Goal: Find specific page/section: Find specific page/section

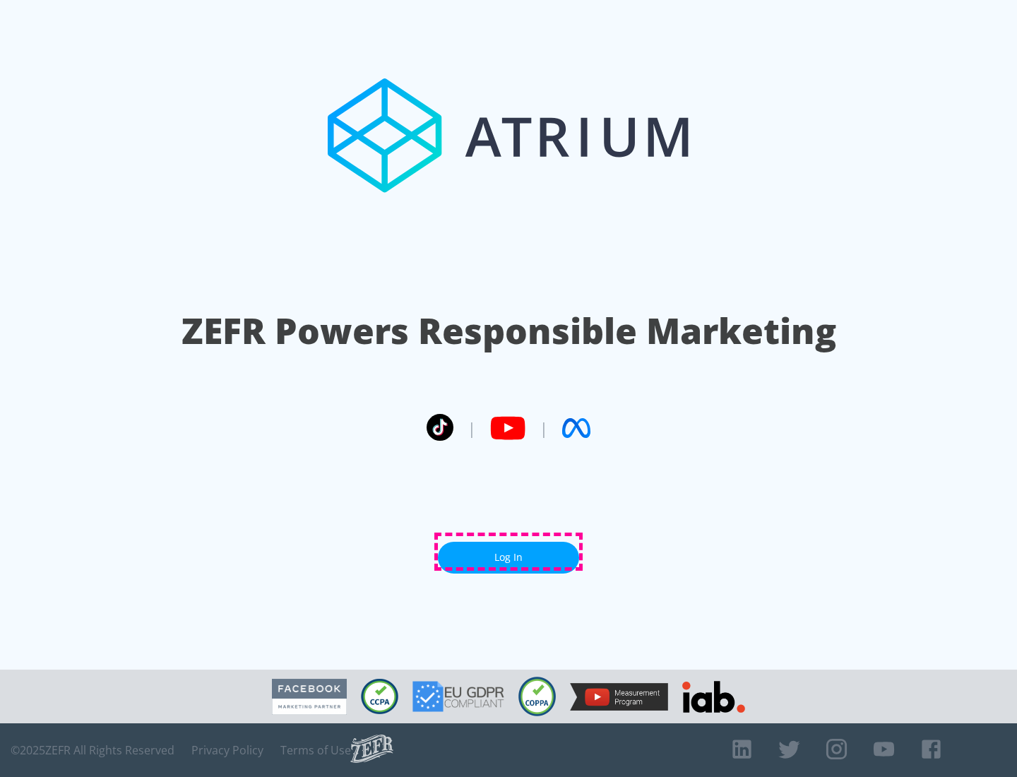
click at [508, 551] on link "Log In" at bounding box center [508, 558] width 141 height 32
